Goal: Transaction & Acquisition: Purchase product/service

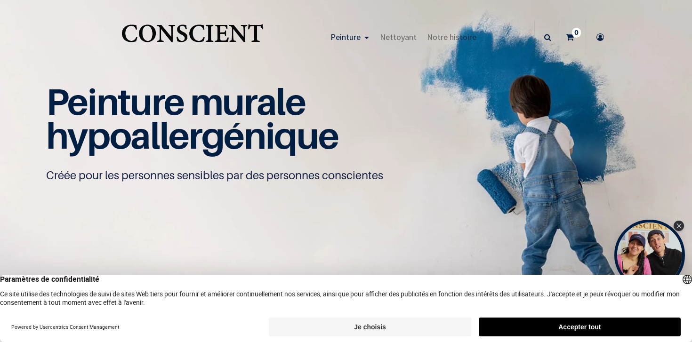
scroll to position [0, 0]
click at [603, 323] on button "Accepter tout" at bounding box center [580, 327] width 202 height 19
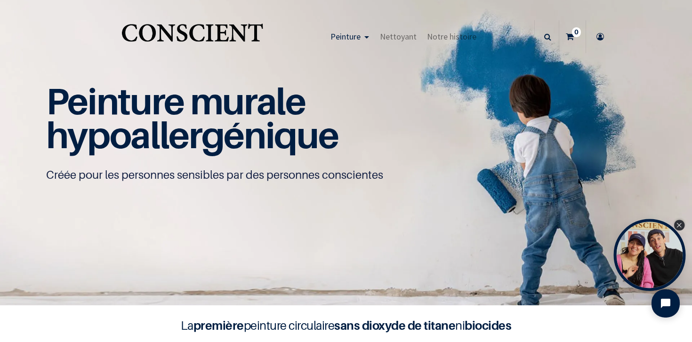
click at [678, 223] on icon "Close Tolstoy widget" at bounding box center [679, 225] width 5 height 5
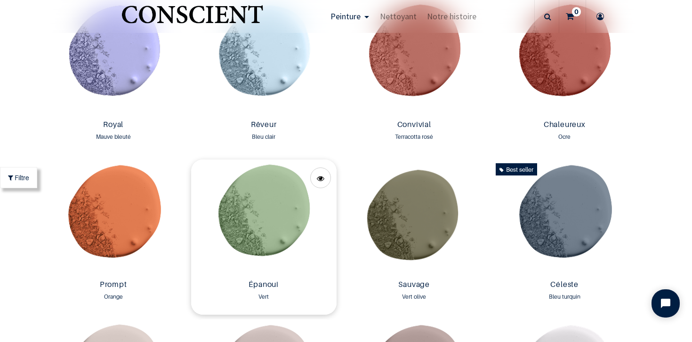
scroll to position [1168, 0]
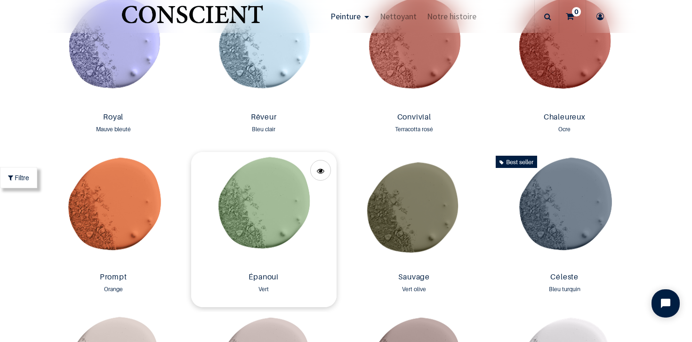
click at [271, 204] on img at bounding box center [264, 210] width 146 height 117
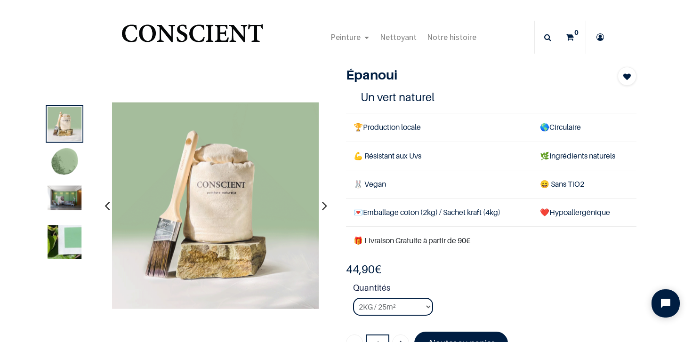
click at [64, 166] on img at bounding box center [65, 163] width 34 height 34
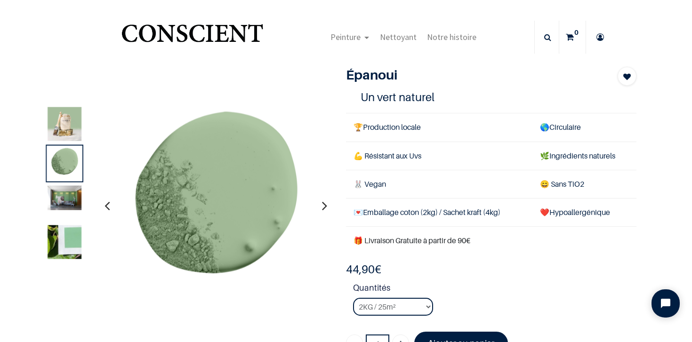
click at [65, 192] on img at bounding box center [65, 198] width 34 height 24
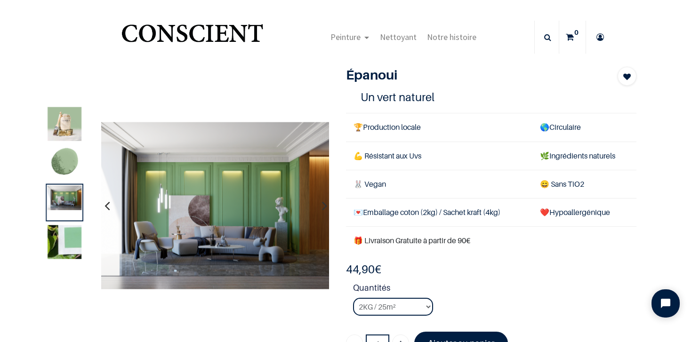
click at [63, 234] on img at bounding box center [65, 242] width 34 height 34
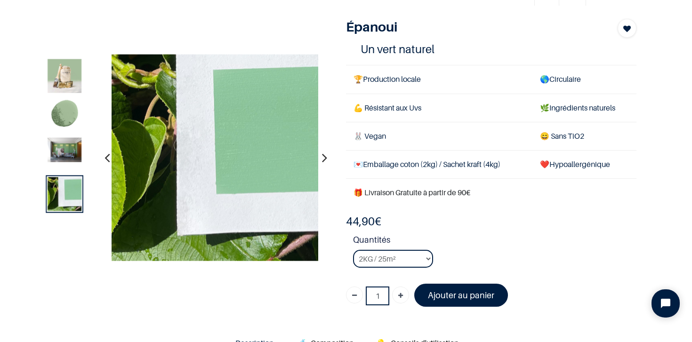
scroll to position [49, 0]
